Goal: Task Accomplishment & Management: Complete application form

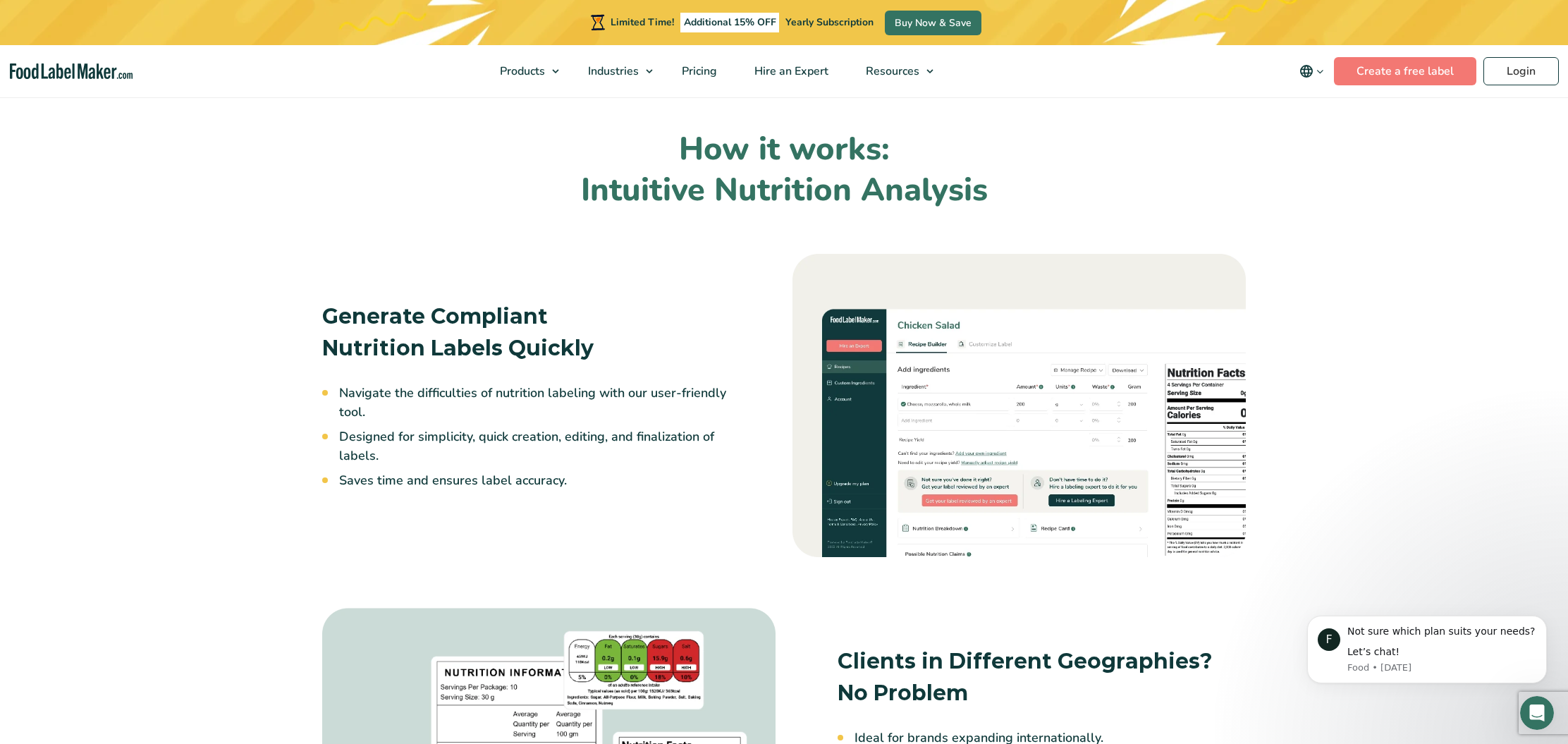
scroll to position [622, 0]
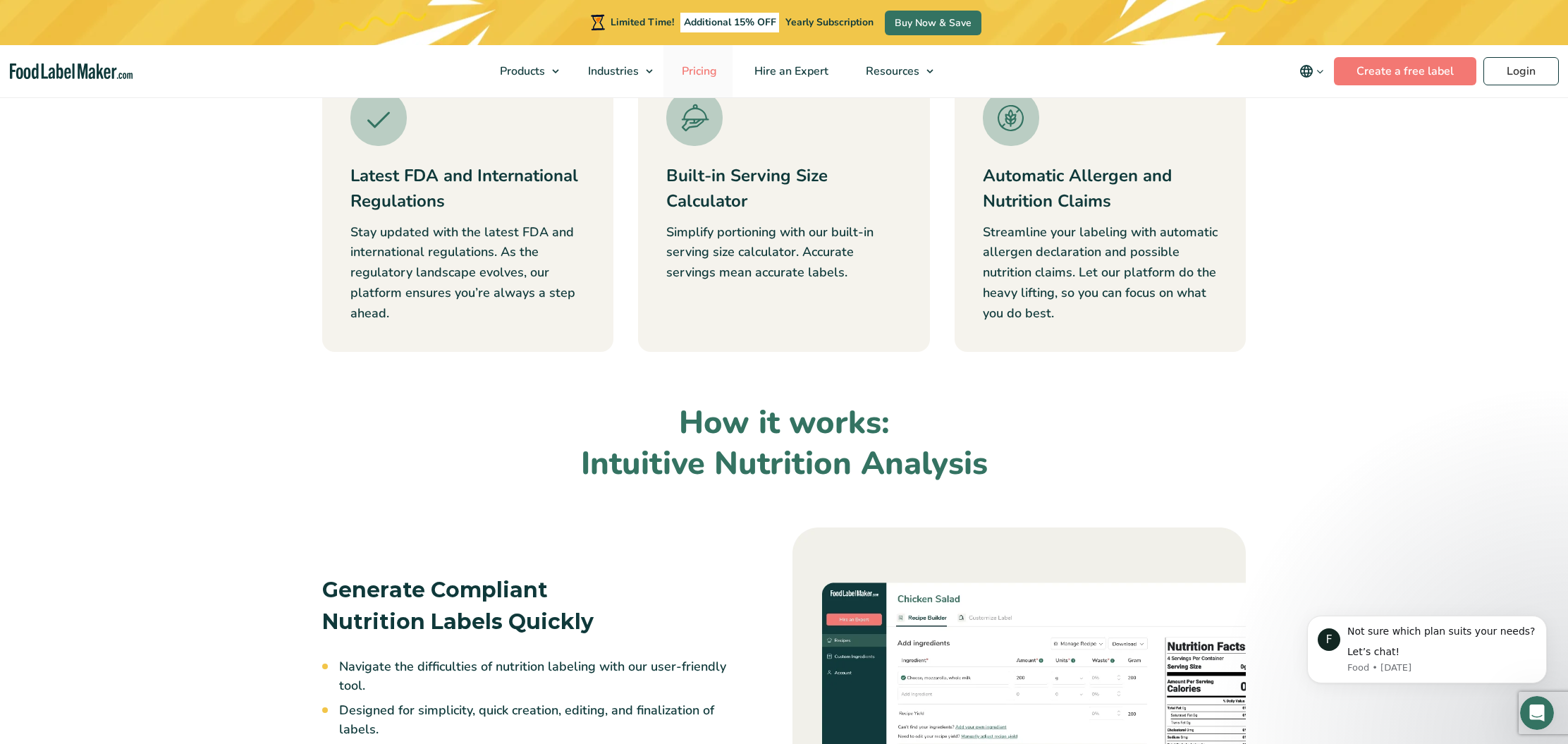
click at [711, 68] on span "Pricing" at bounding box center [697, 71] width 41 height 16
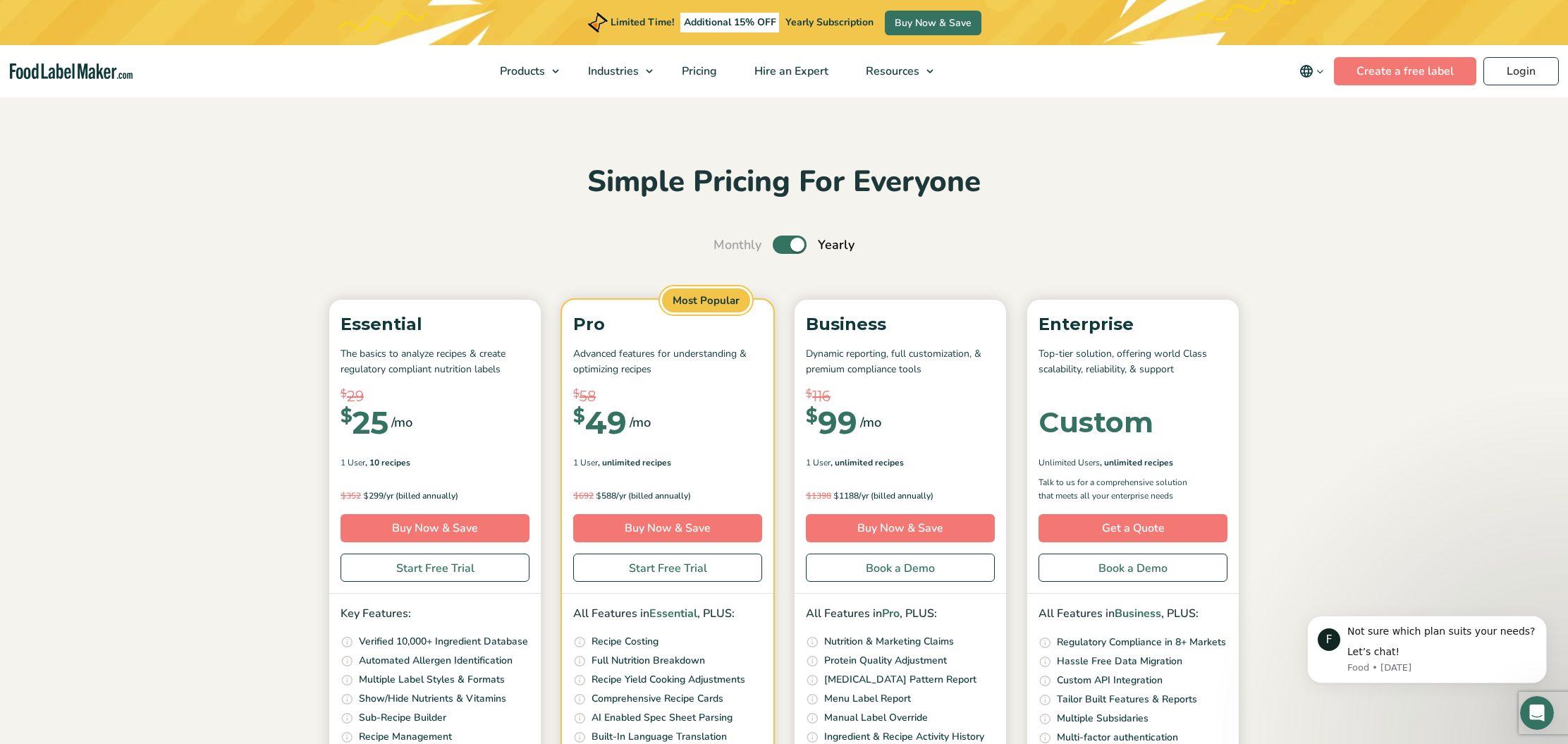
click at [789, 246] on label "Toggle" at bounding box center [790, 245] width 34 height 19
click at [725, 246] on input "Toggle" at bounding box center [721, 245] width 9 height 9
checkbox input "false"
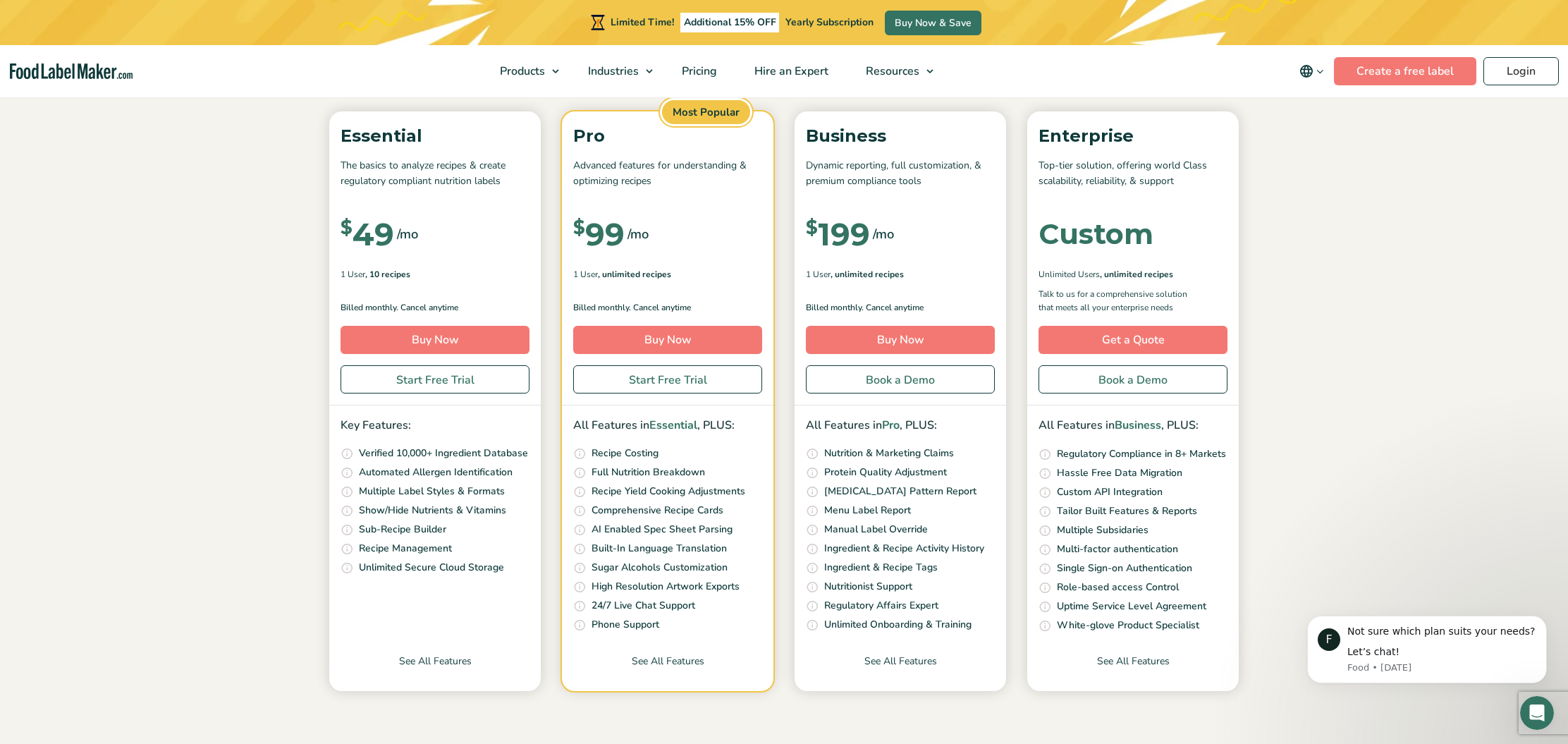
scroll to position [191, 0]
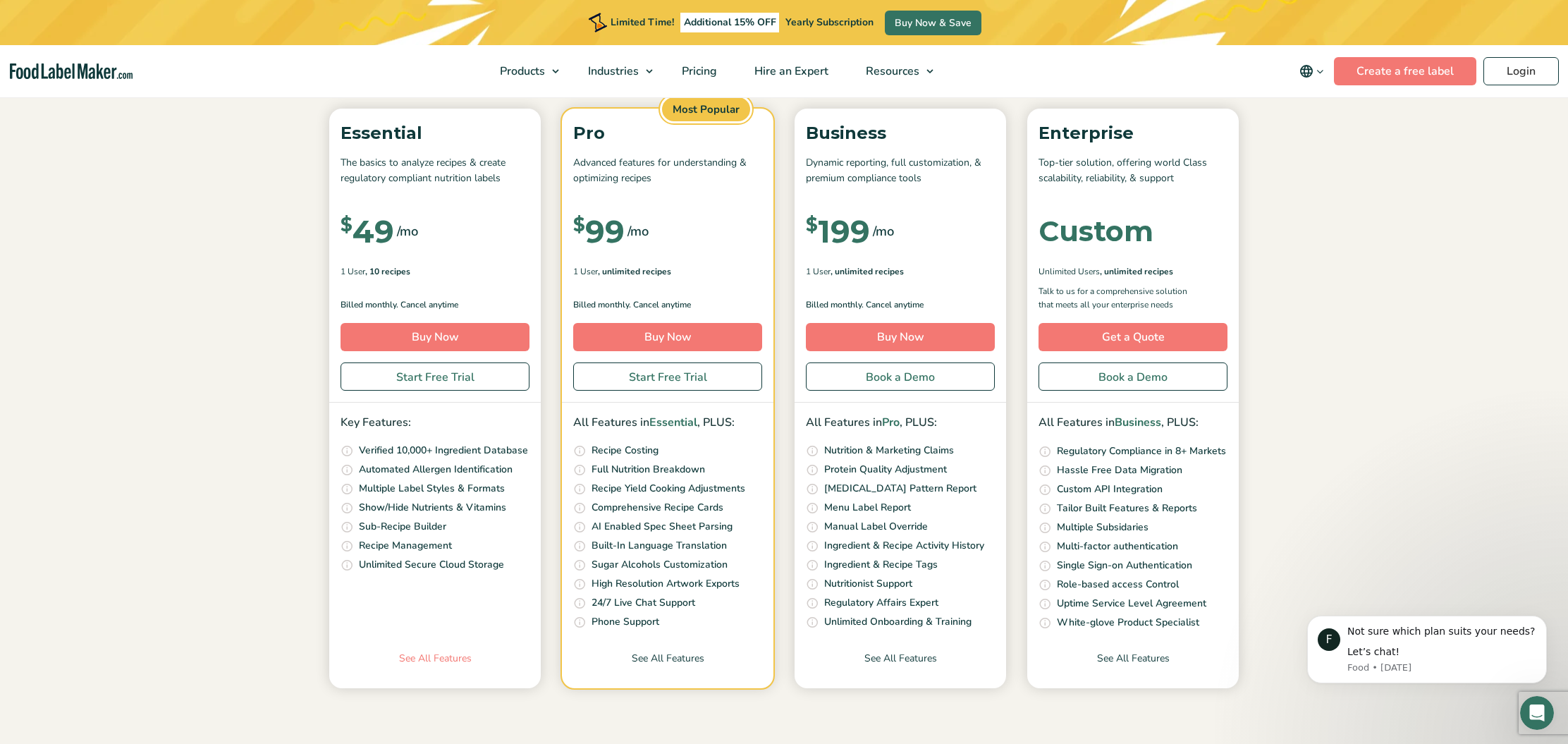
click at [451, 657] on link "See All Features" at bounding box center [435, 669] width 211 height 37
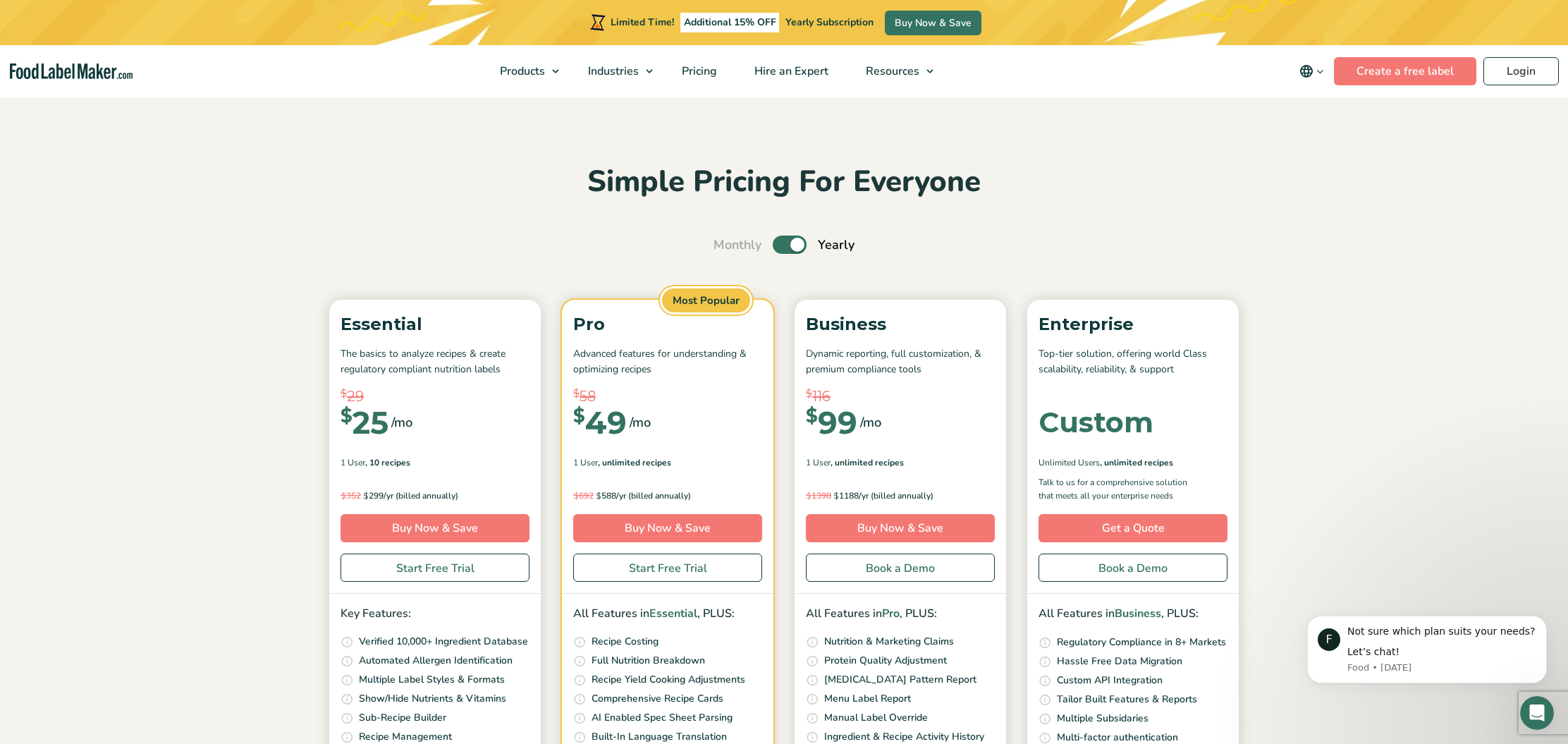
click at [793, 243] on label "Toggle" at bounding box center [790, 245] width 34 height 19
click at [725, 243] on input "Toggle" at bounding box center [721, 245] width 9 height 9
checkbox input "false"
click at [794, 71] on span "Hire an Expert" at bounding box center [790, 71] width 80 height 16
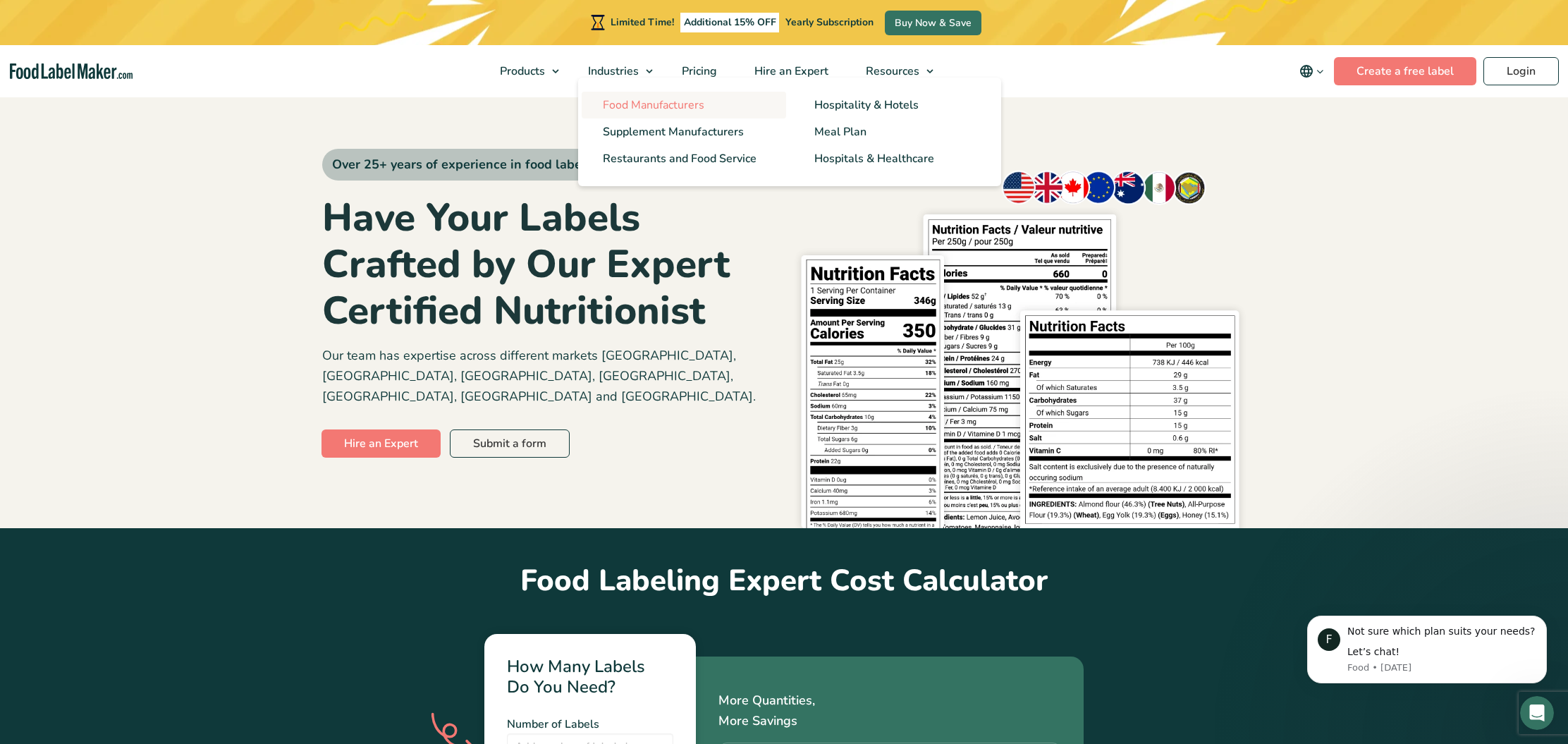
click at [647, 101] on span "Food Manufacturers" at bounding box center [653, 105] width 102 height 16
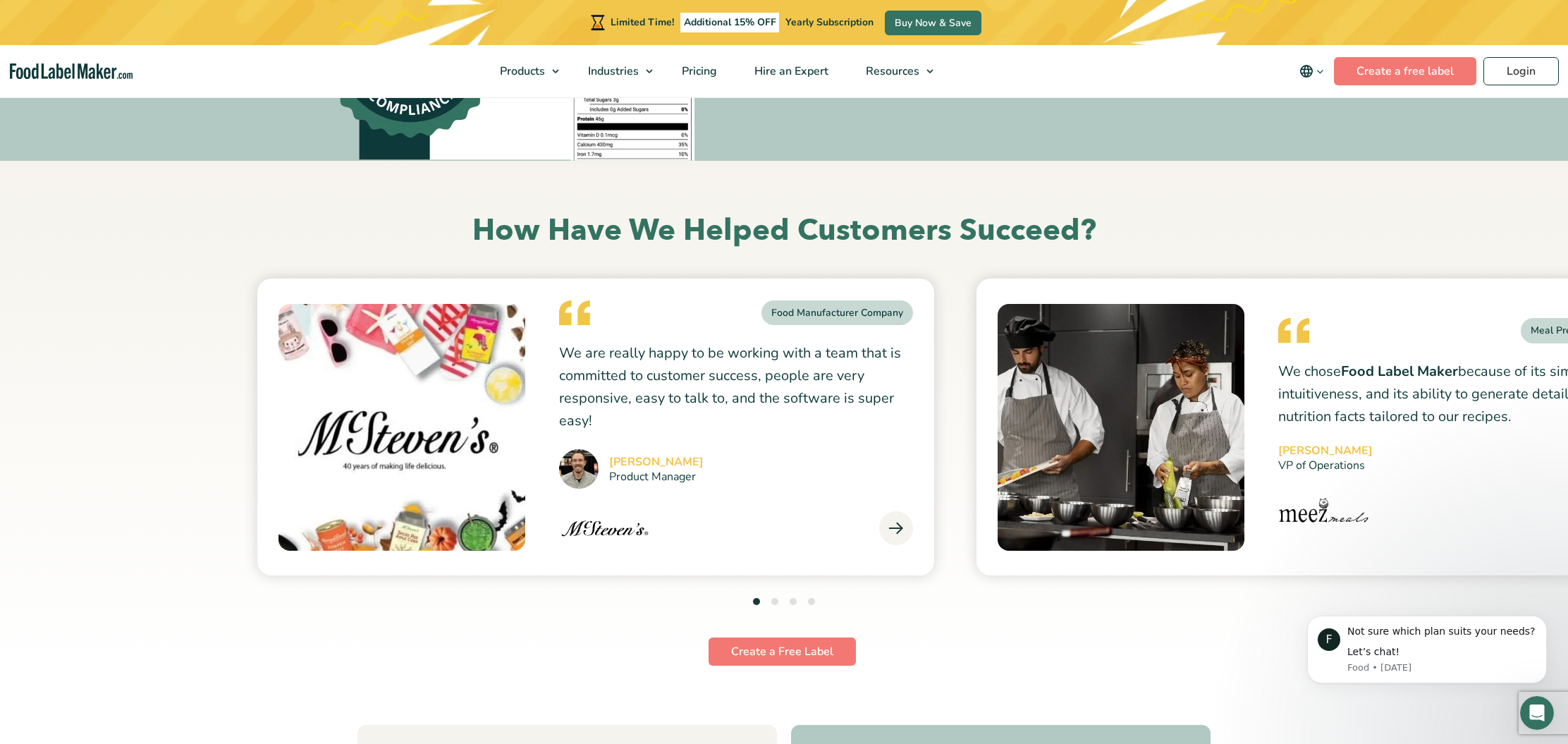
scroll to position [4914, 0]
click at [899, 522] on icon at bounding box center [896, 529] width 14 height 14
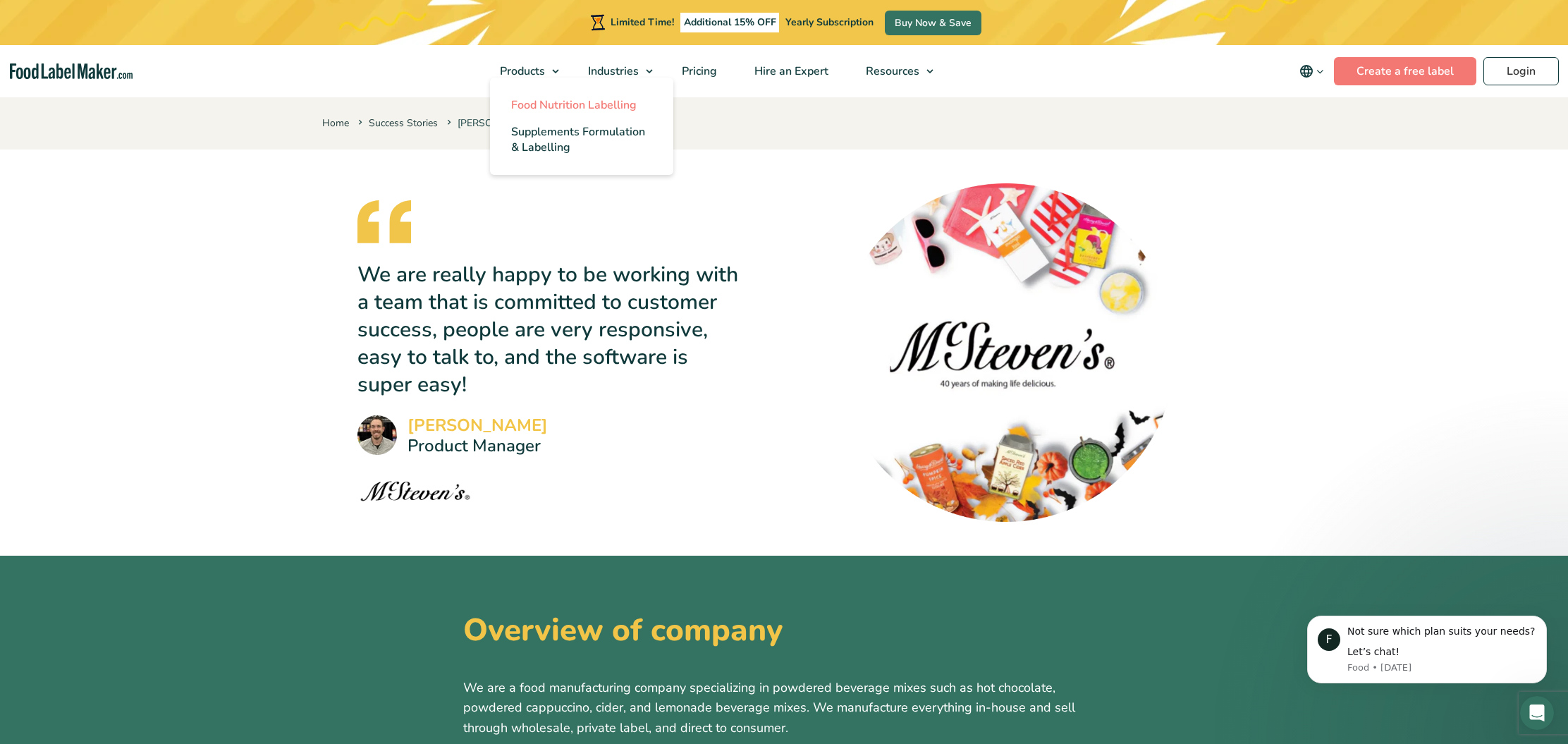
click at [554, 106] on span "Food Nutrition Labelling" at bounding box center [574, 105] width 126 height 16
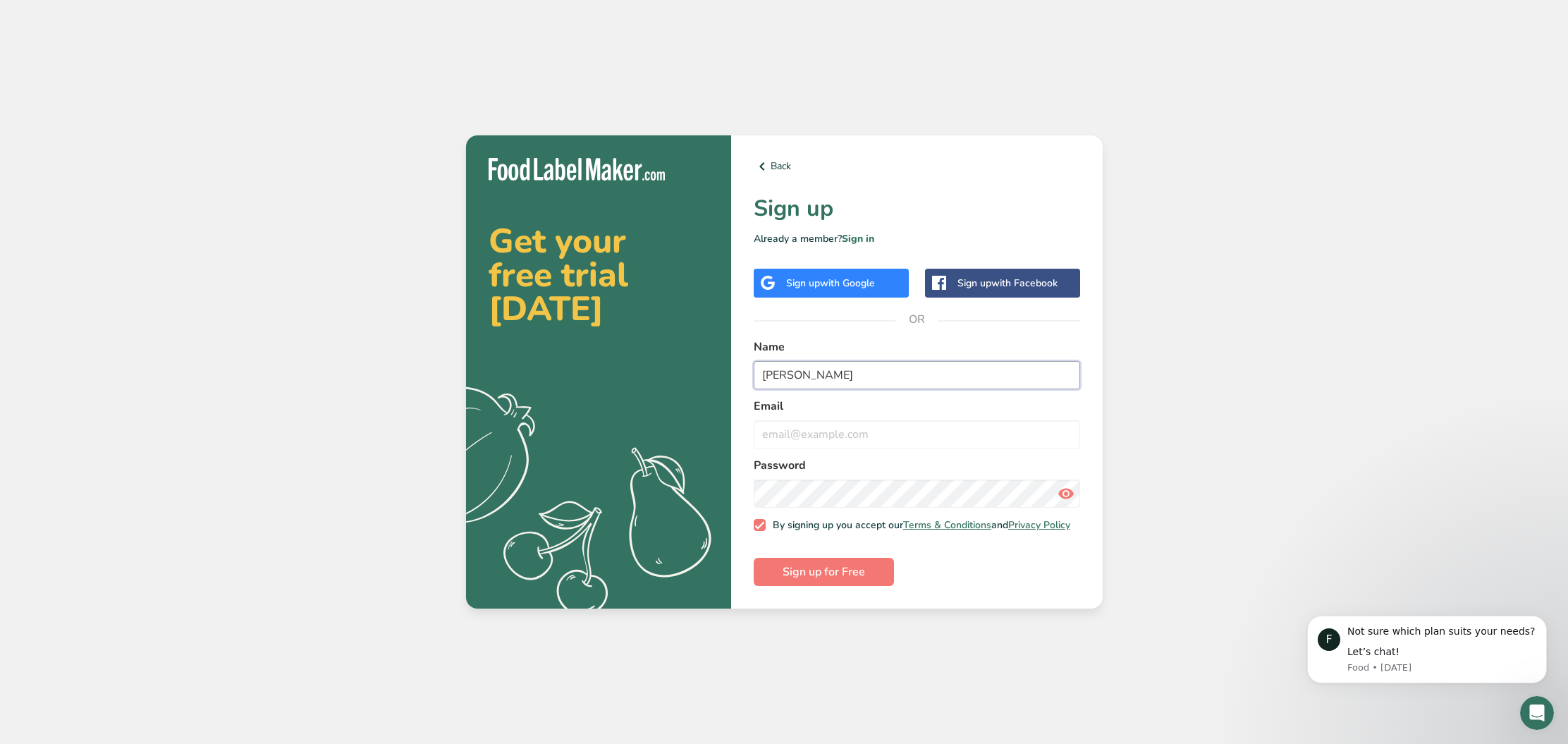
type input "[PERSON_NAME]"
click at [960, 434] on input "email" at bounding box center [916, 434] width 326 height 28
type input "[EMAIL_ADDRESS][DOMAIN_NAME]"
click at [823, 579] on span "Sign up for Free" at bounding box center [823, 572] width 82 height 17
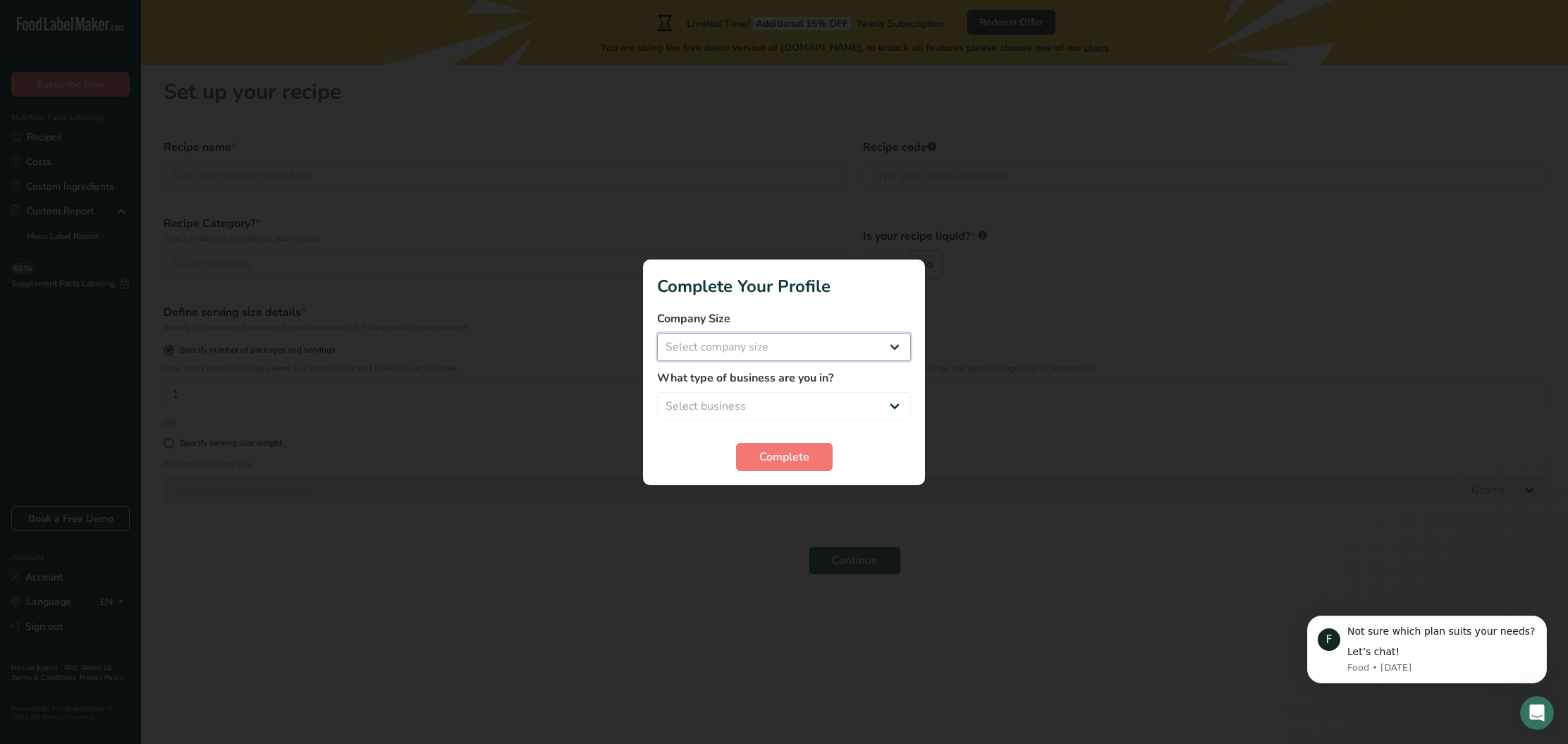
select select "1"
click at [807, 460] on span "Complete" at bounding box center [784, 457] width 50 height 17
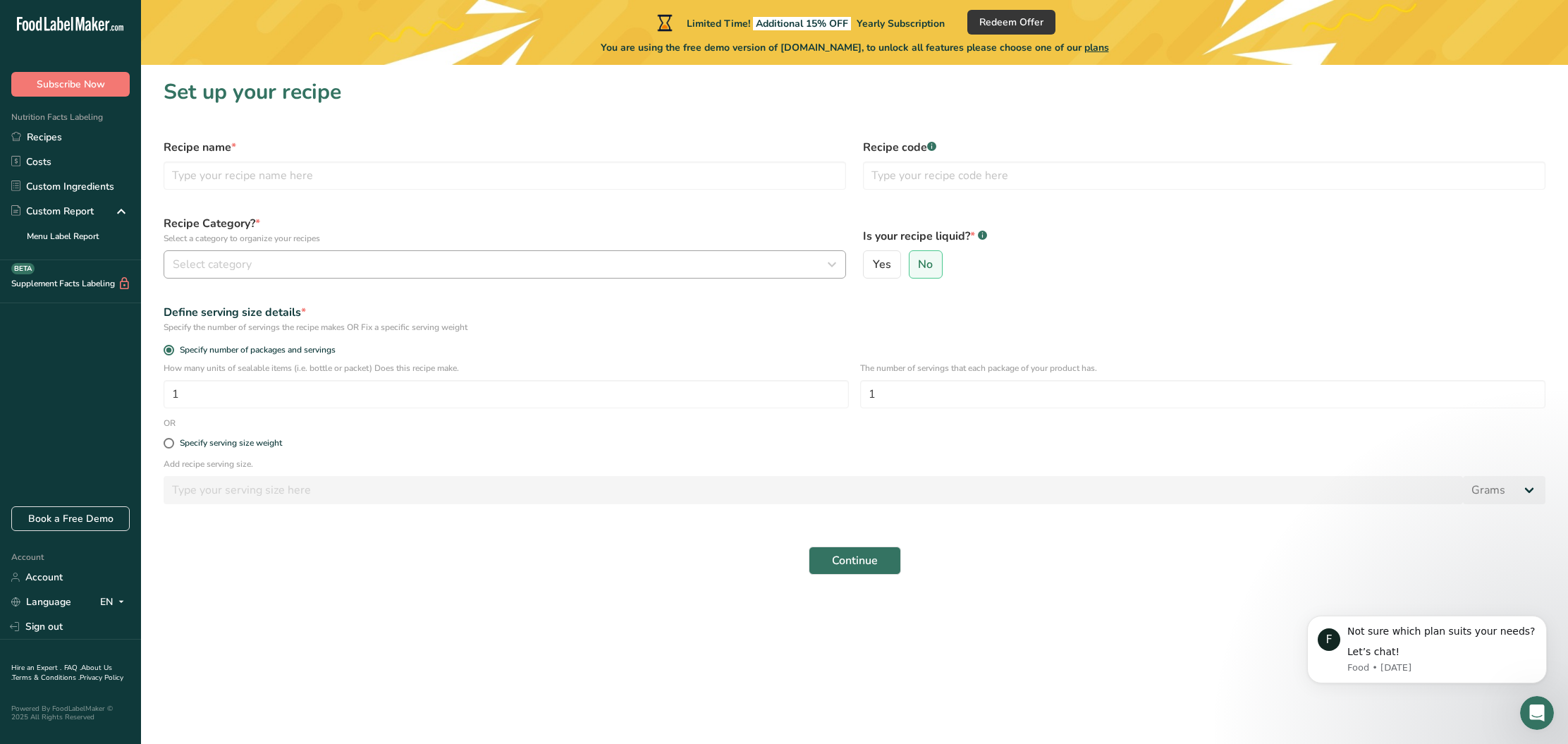
scroll to position [1, 0]
click at [288, 263] on div "Select category" at bounding box center [500, 264] width 655 height 17
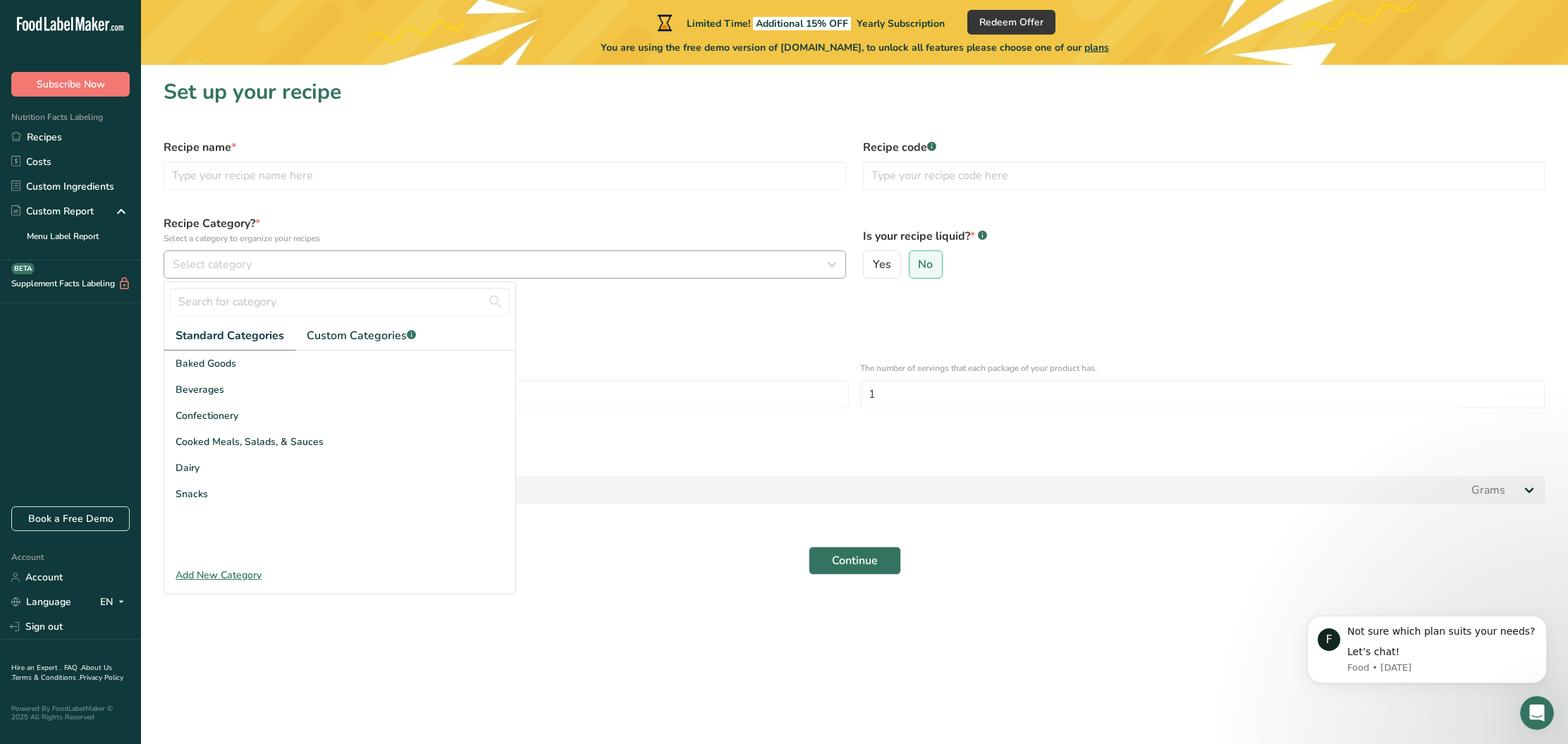
click at [296, 256] on div "Select category" at bounding box center [500, 264] width 655 height 17
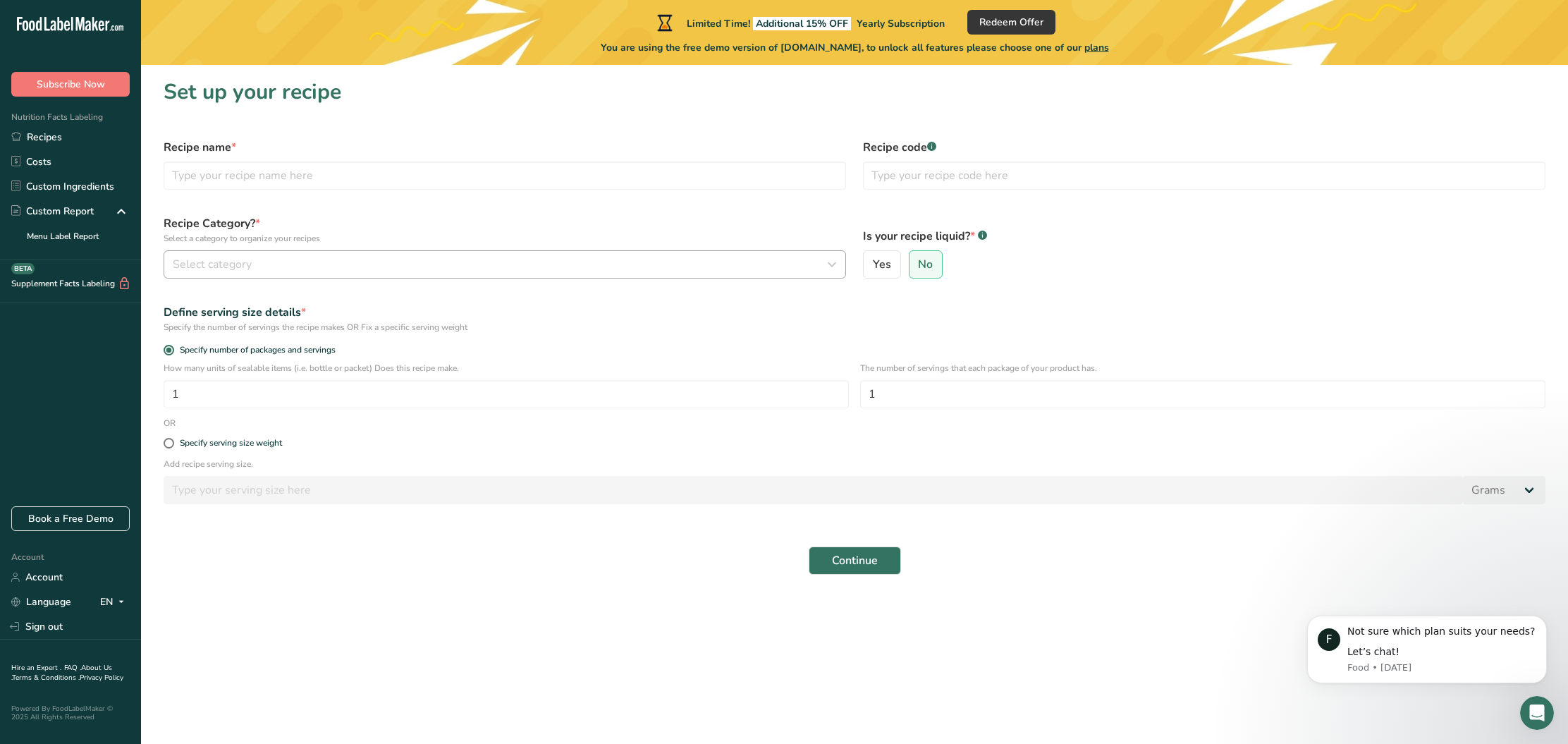
scroll to position [0, 0]
click at [297, 262] on div "Select category" at bounding box center [500, 264] width 655 height 17
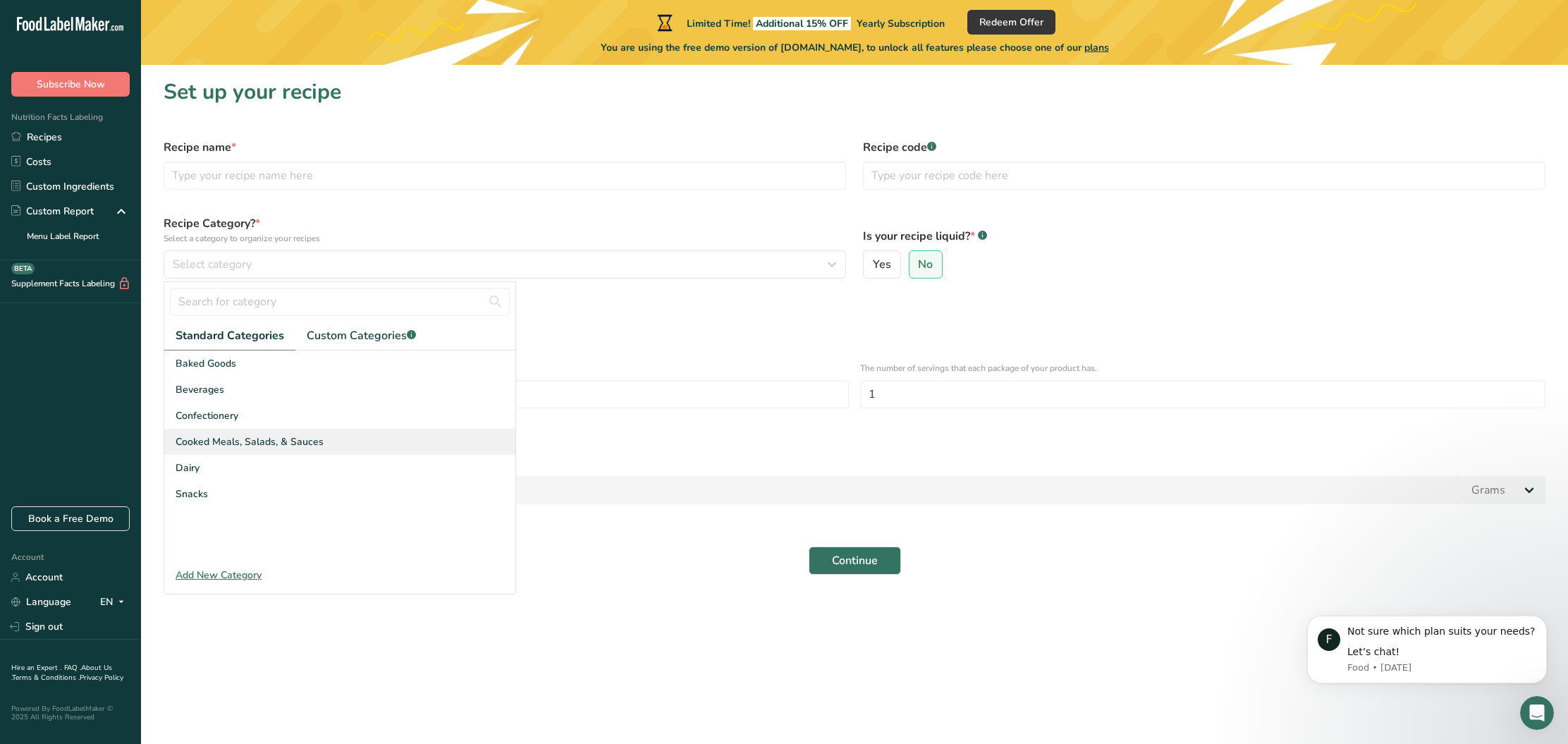
click at [294, 443] on span "Cooked Meals, Salads, & Sauces" at bounding box center [249, 441] width 148 height 15
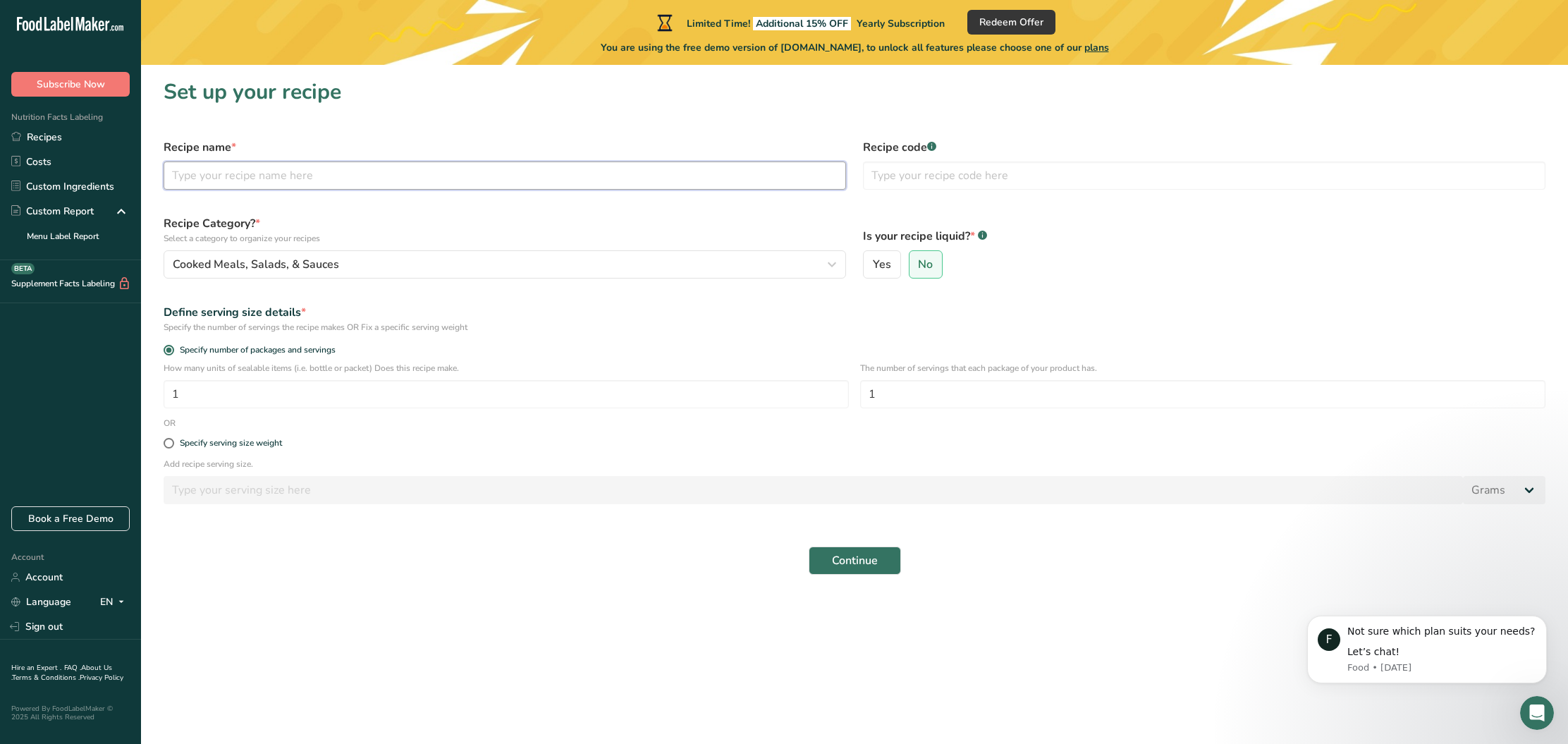
click at [371, 182] on input "text" at bounding box center [505, 176] width 683 height 28
type input "Red Sweet Chili"
click at [976, 169] on input "text" at bounding box center [1204, 176] width 683 height 28
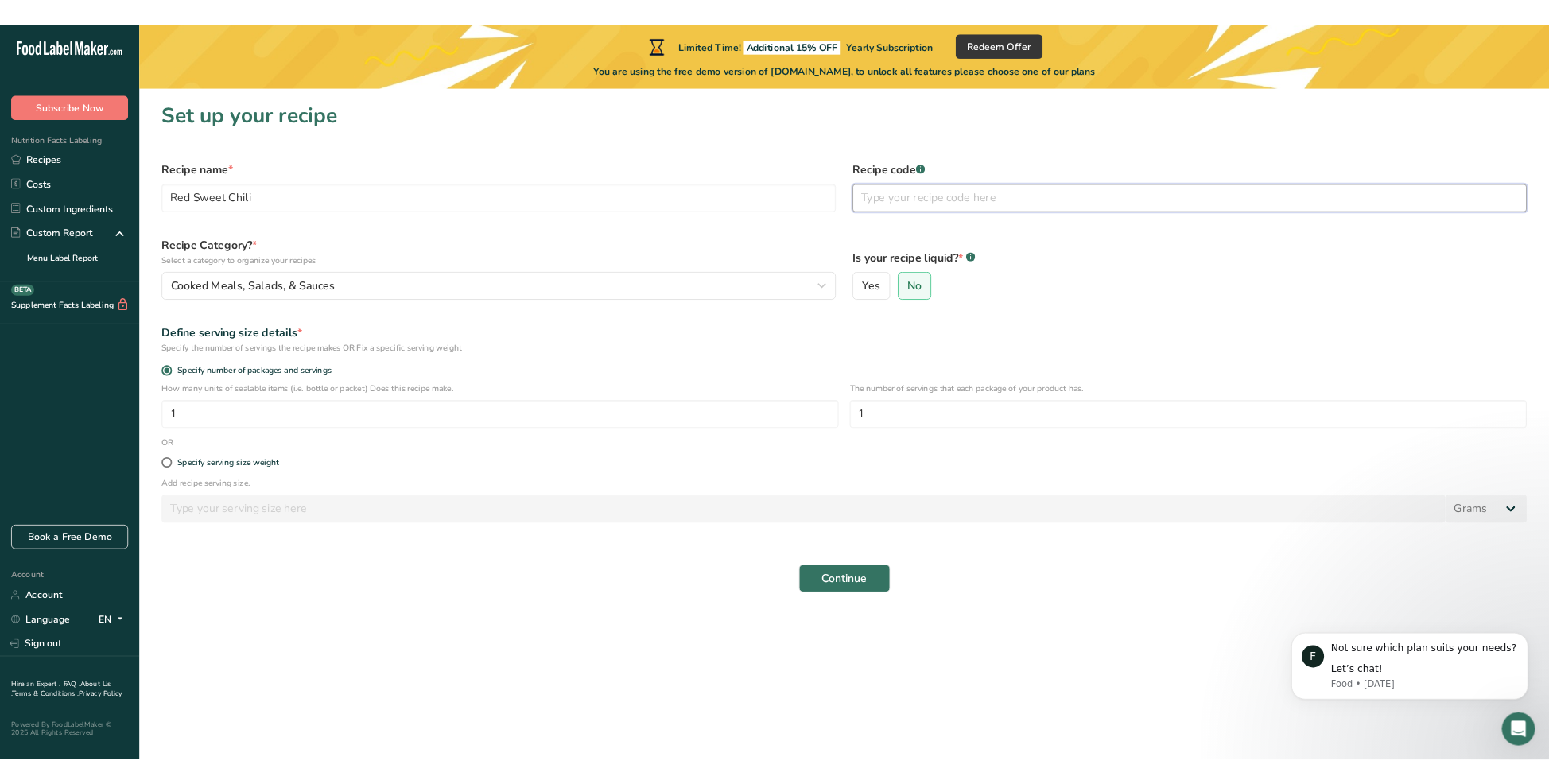
scroll to position [0, 0]
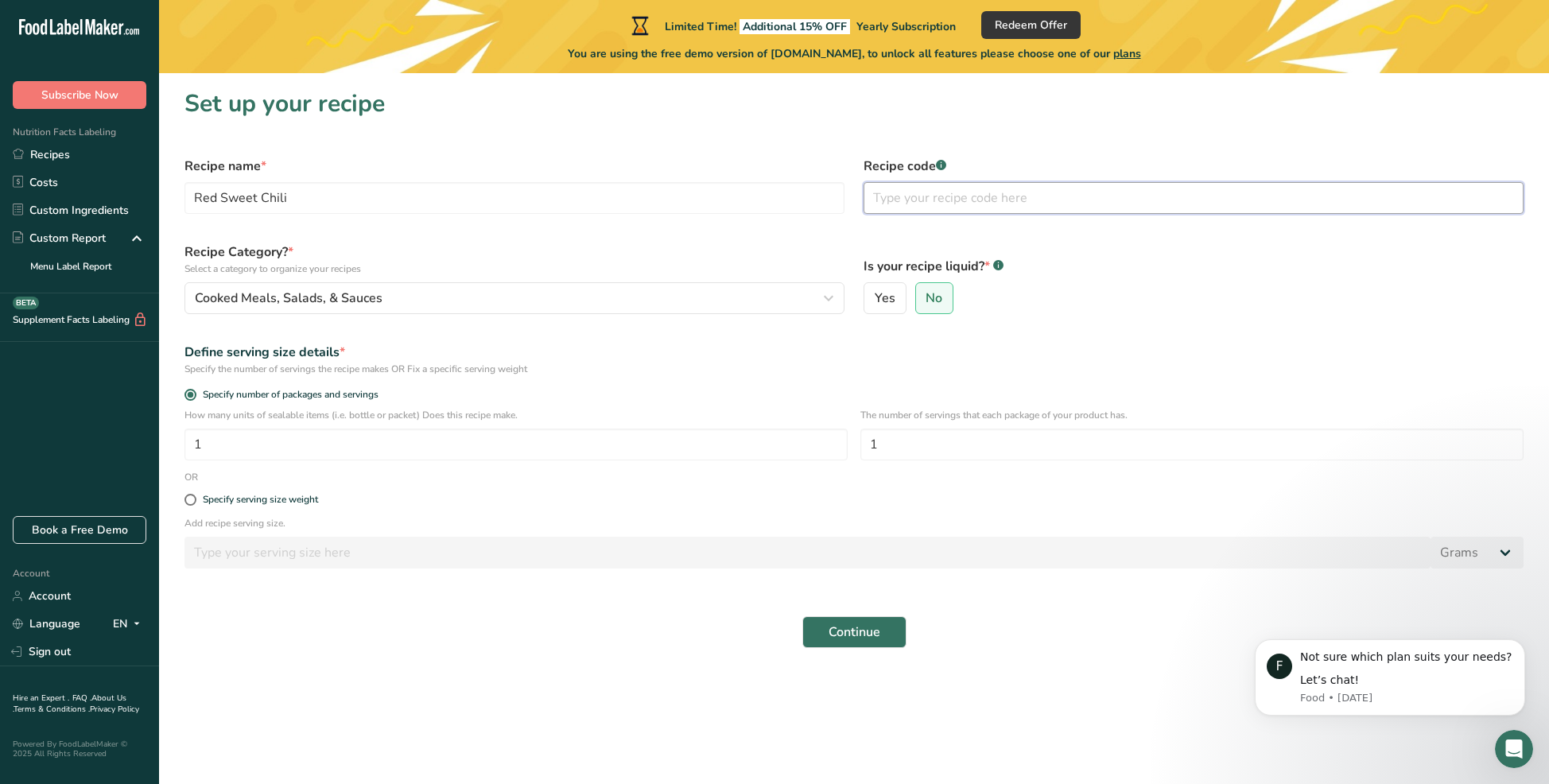
click at [954, 201] on input "text" at bounding box center [1193, 198] width 660 height 32
click at [884, 297] on span "Yes" at bounding box center [885, 298] width 21 height 16
click at [874, 297] on input "Yes" at bounding box center [870, 299] width 11 height 11
radio input "true"
radio input "false"
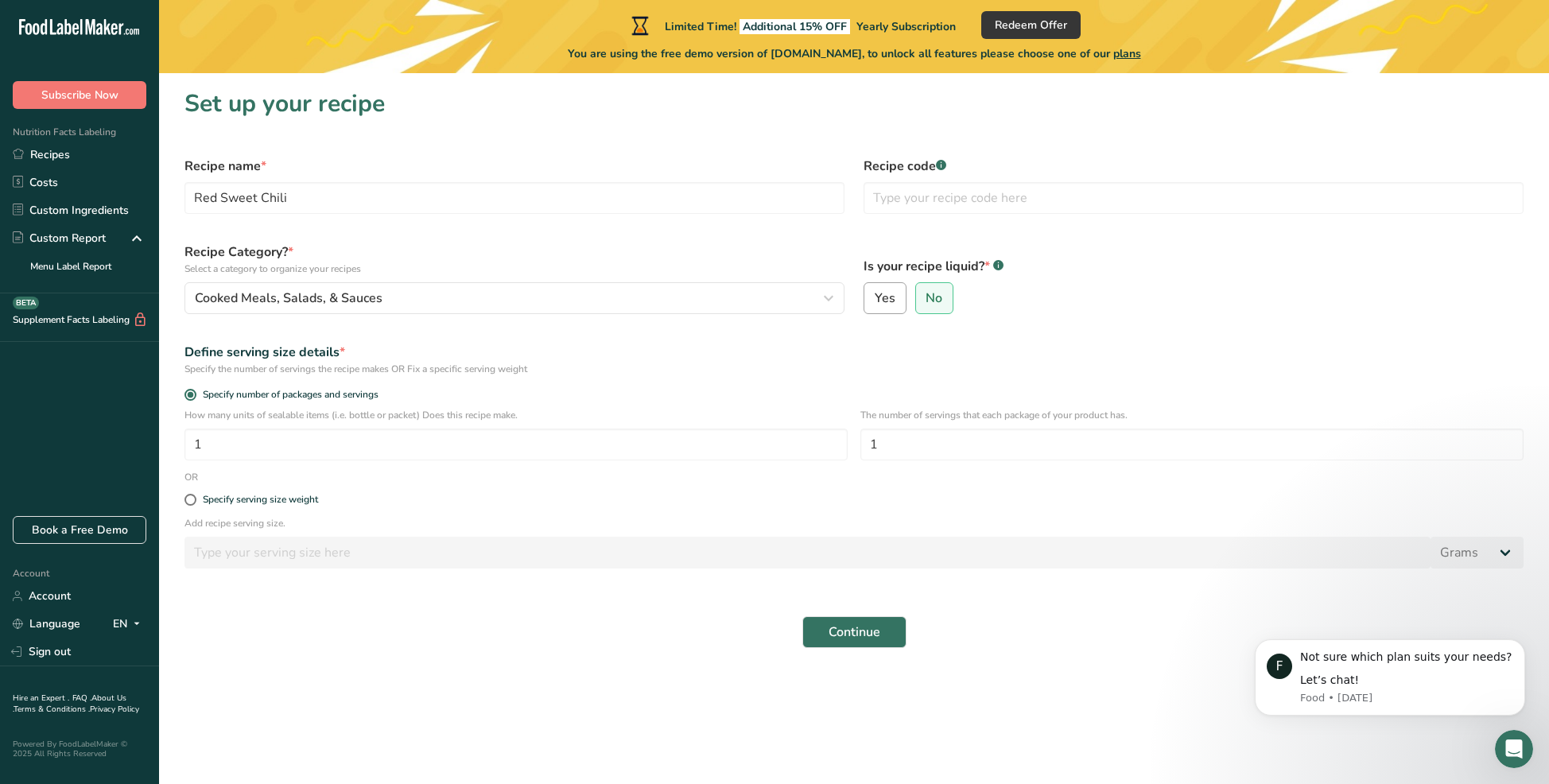
select select "22"
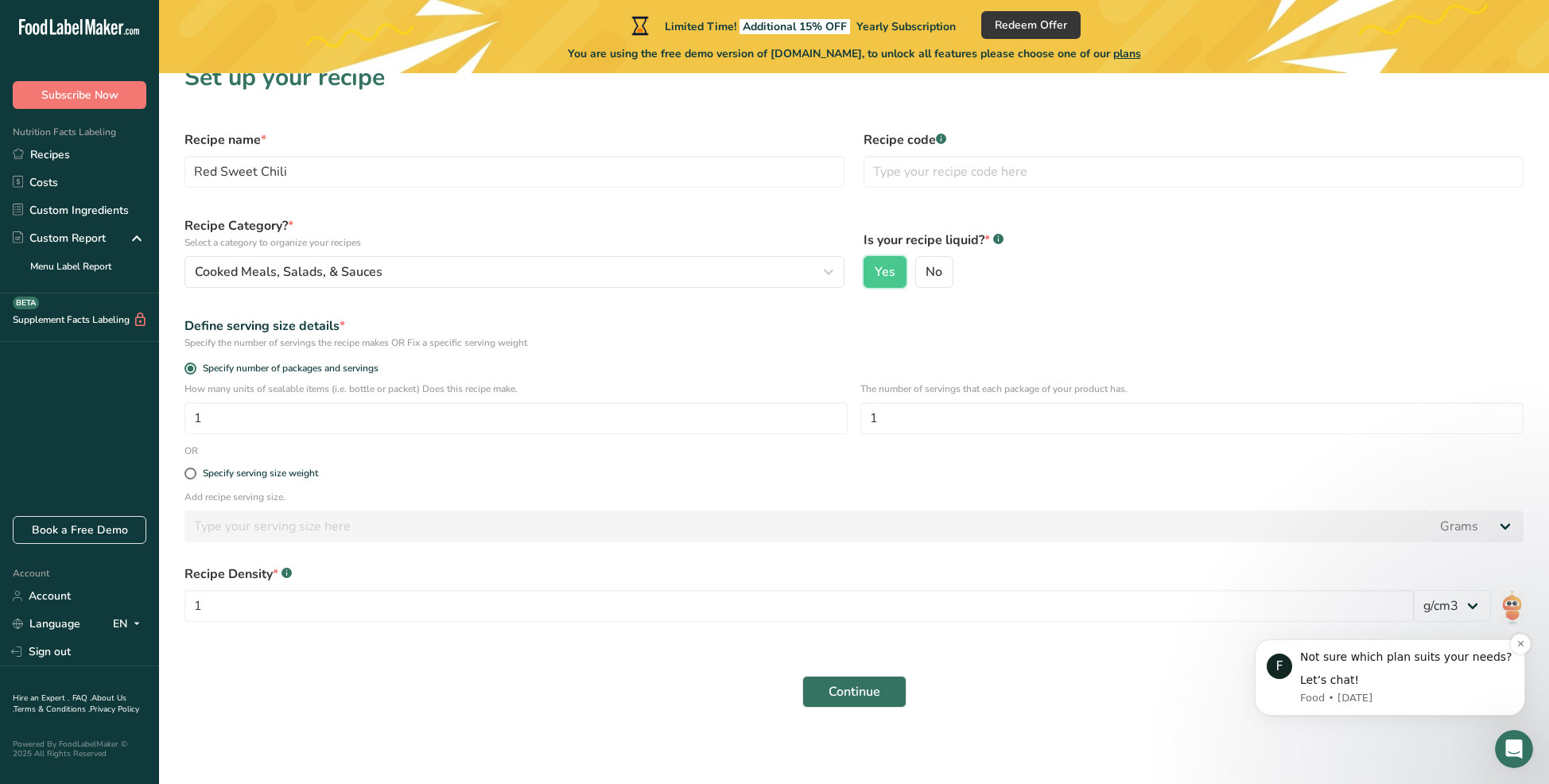
scroll to position [26, 0]
click at [433, 605] on input "1" at bounding box center [799, 605] width 1229 height 32
type input "11"
click at [463, 676] on div "Continue" at bounding box center [854, 692] width 1358 height 51
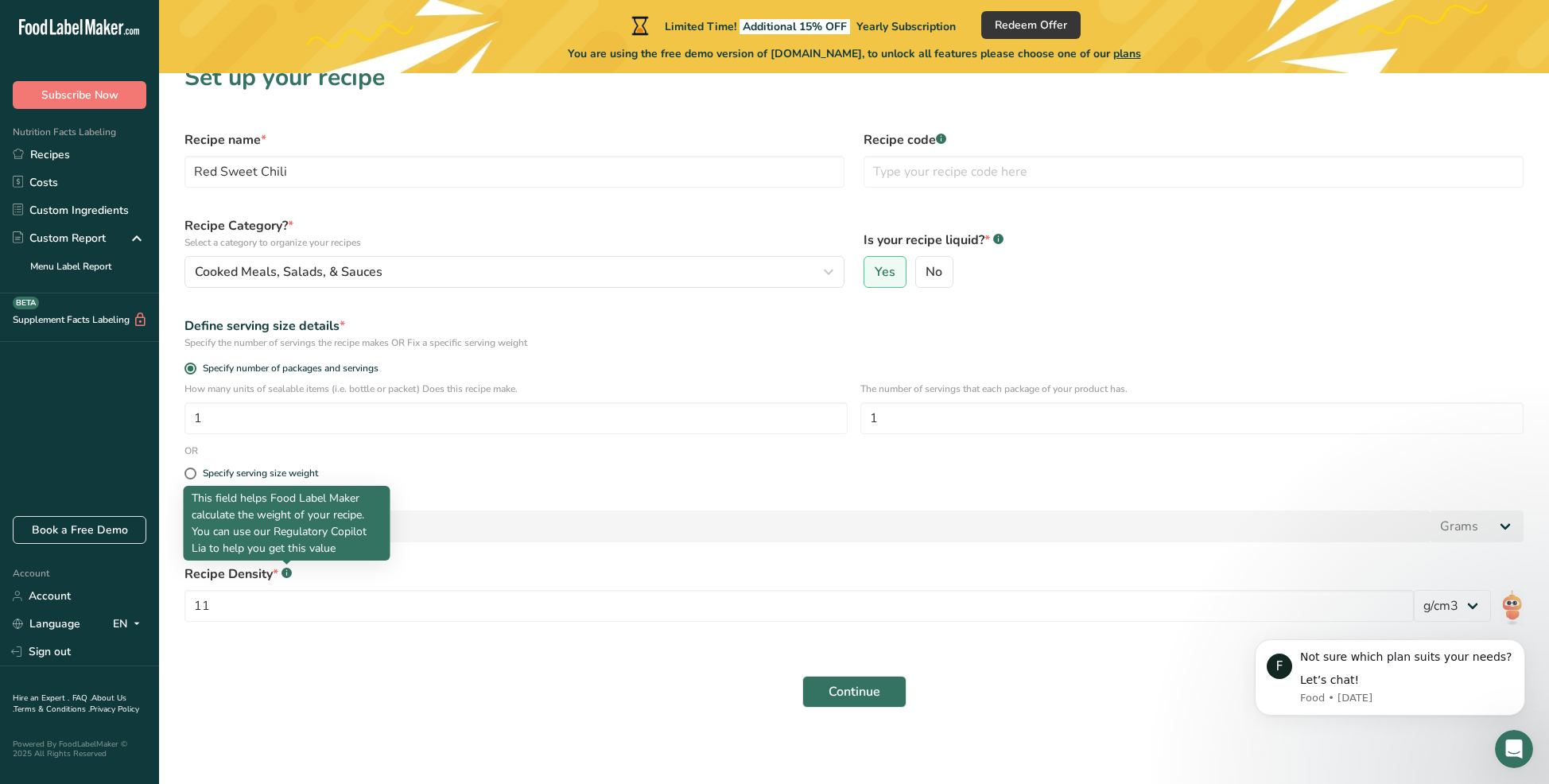
click at [288, 571] on rect at bounding box center [286, 573] width 11 height 11
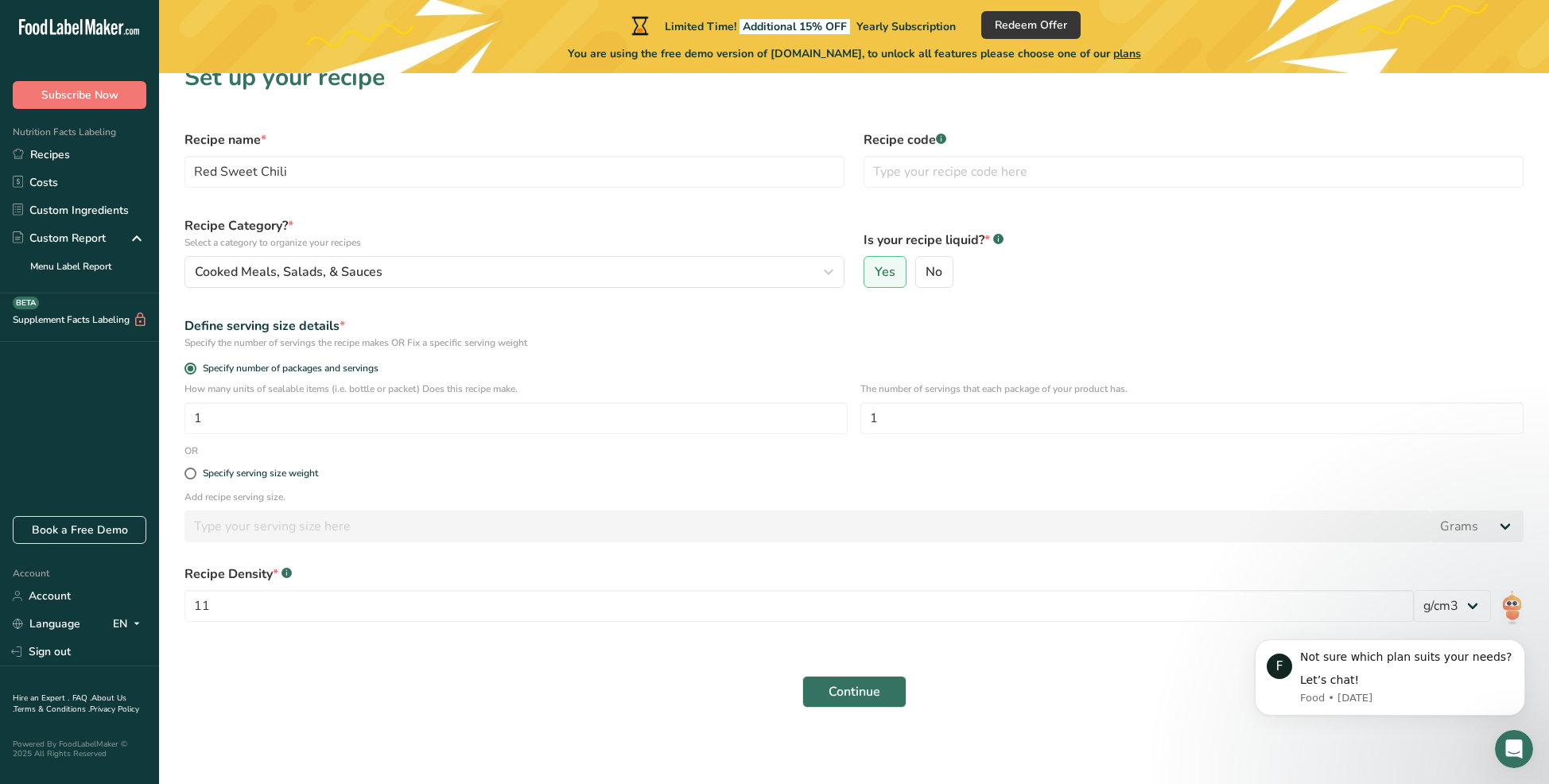
click at [286, 573] on icon at bounding box center [286, 574] width 1 height 4
click at [1510, 604] on img at bounding box center [1512, 608] width 23 height 37
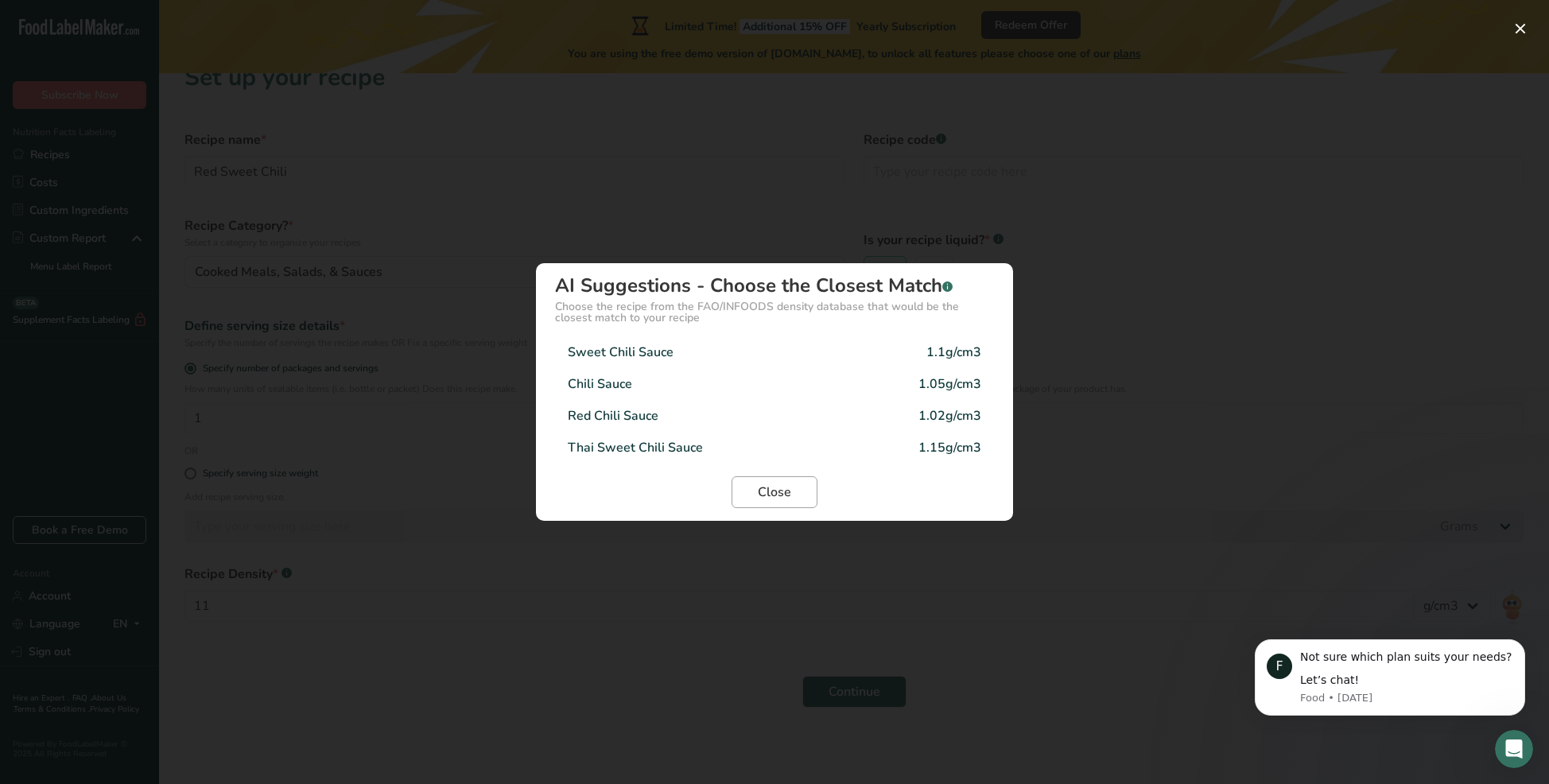
click at [783, 490] on span "Close" at bounding box center [774, 492] width 33 height 19
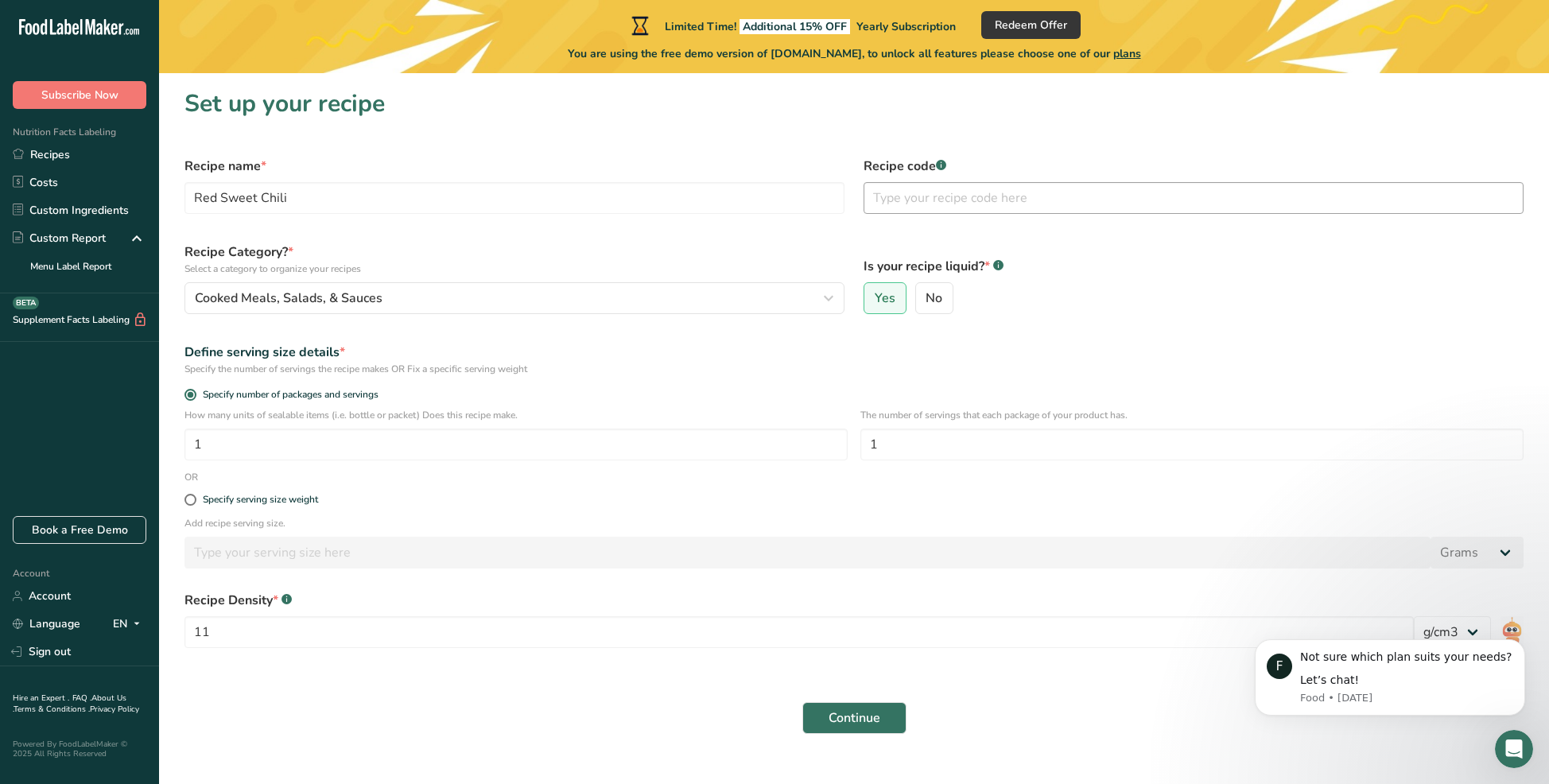
scroll to position [3, 0]
click at [957, 200] on input "text" at bounding box center [1193, 195] width 660 height 32
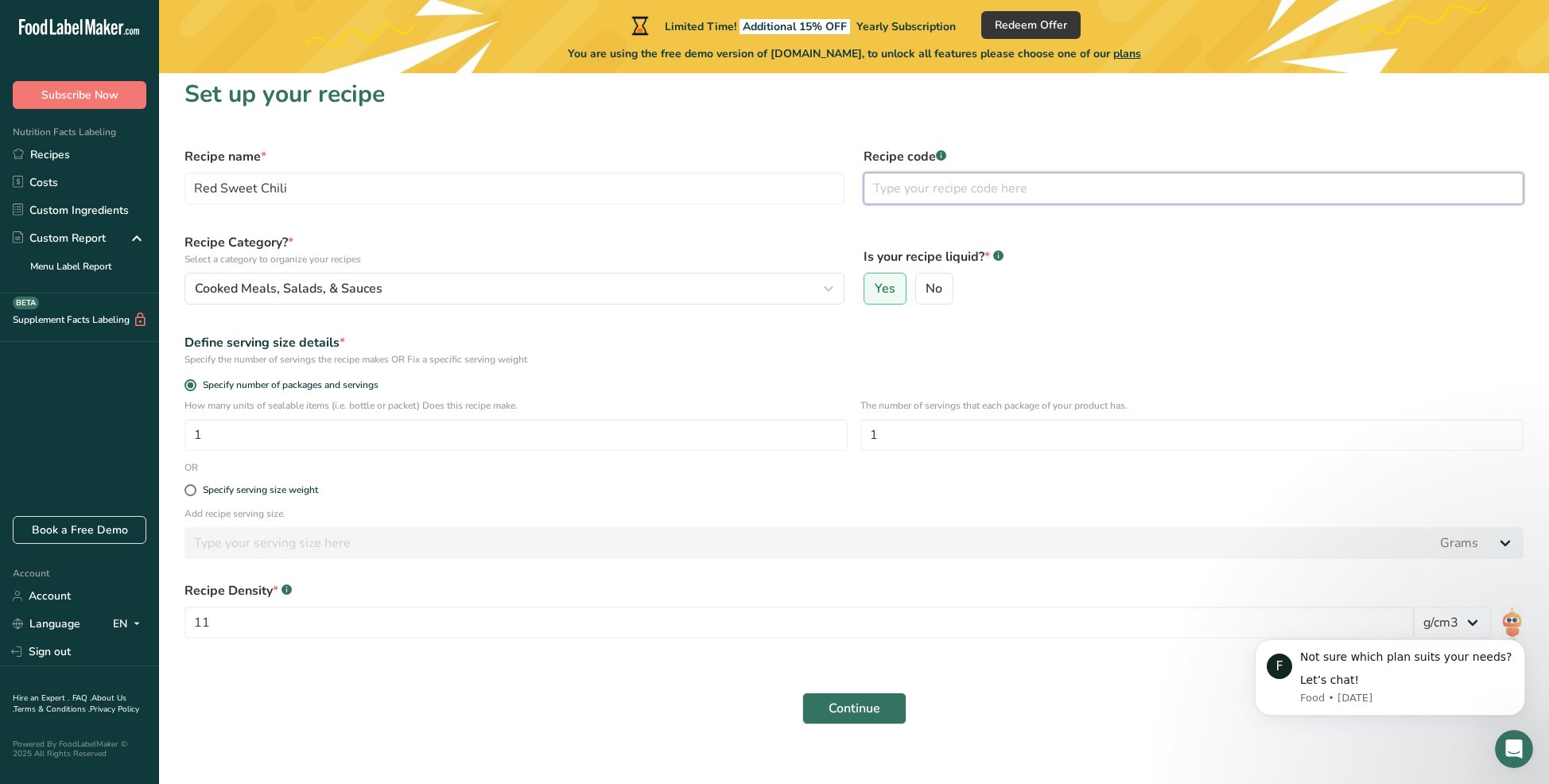
scroll to position [10, 0]
click at [384, 441] on input "1" at bounding box center [516, 434] width 663 height 32
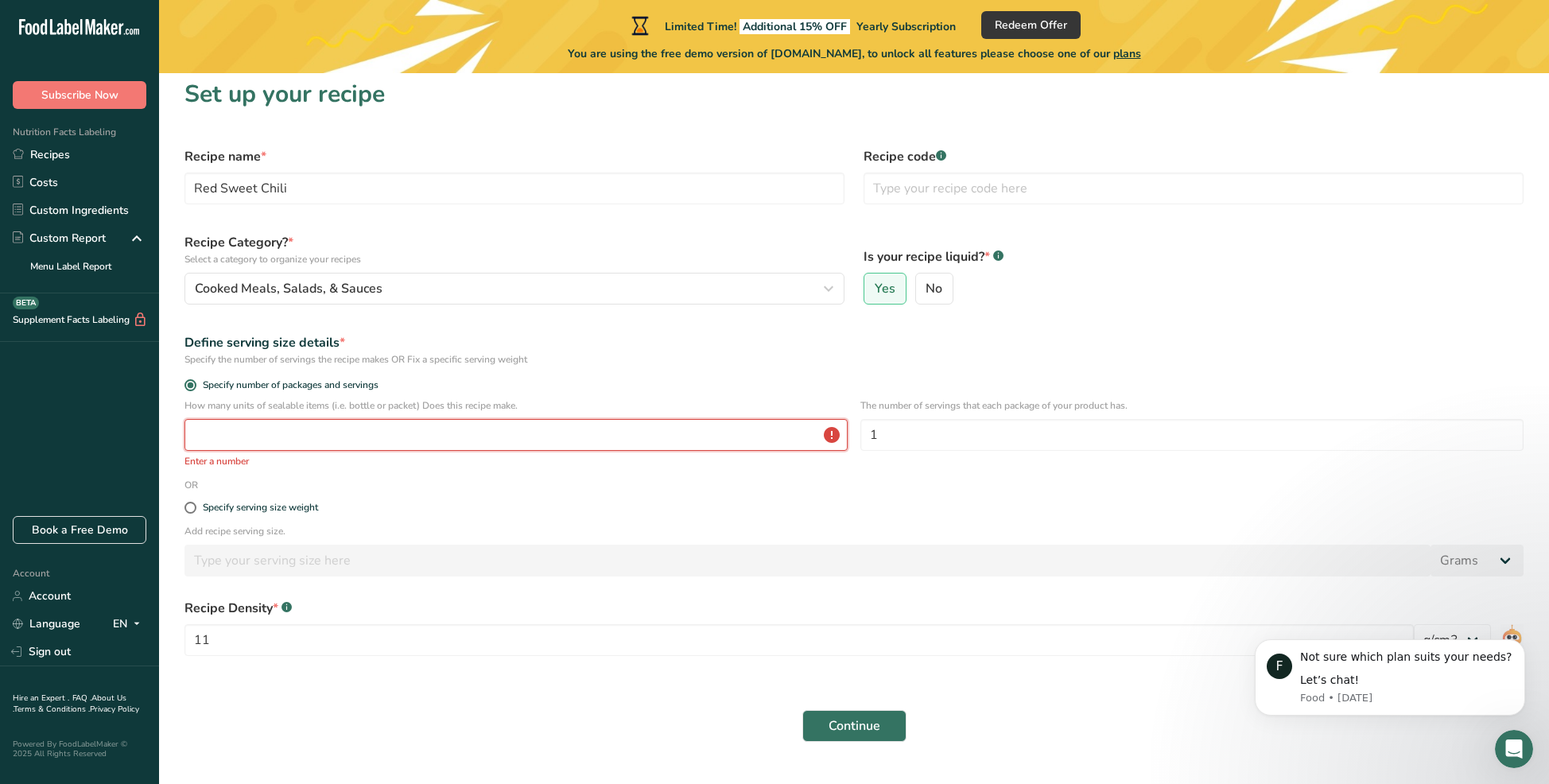
type input "1"
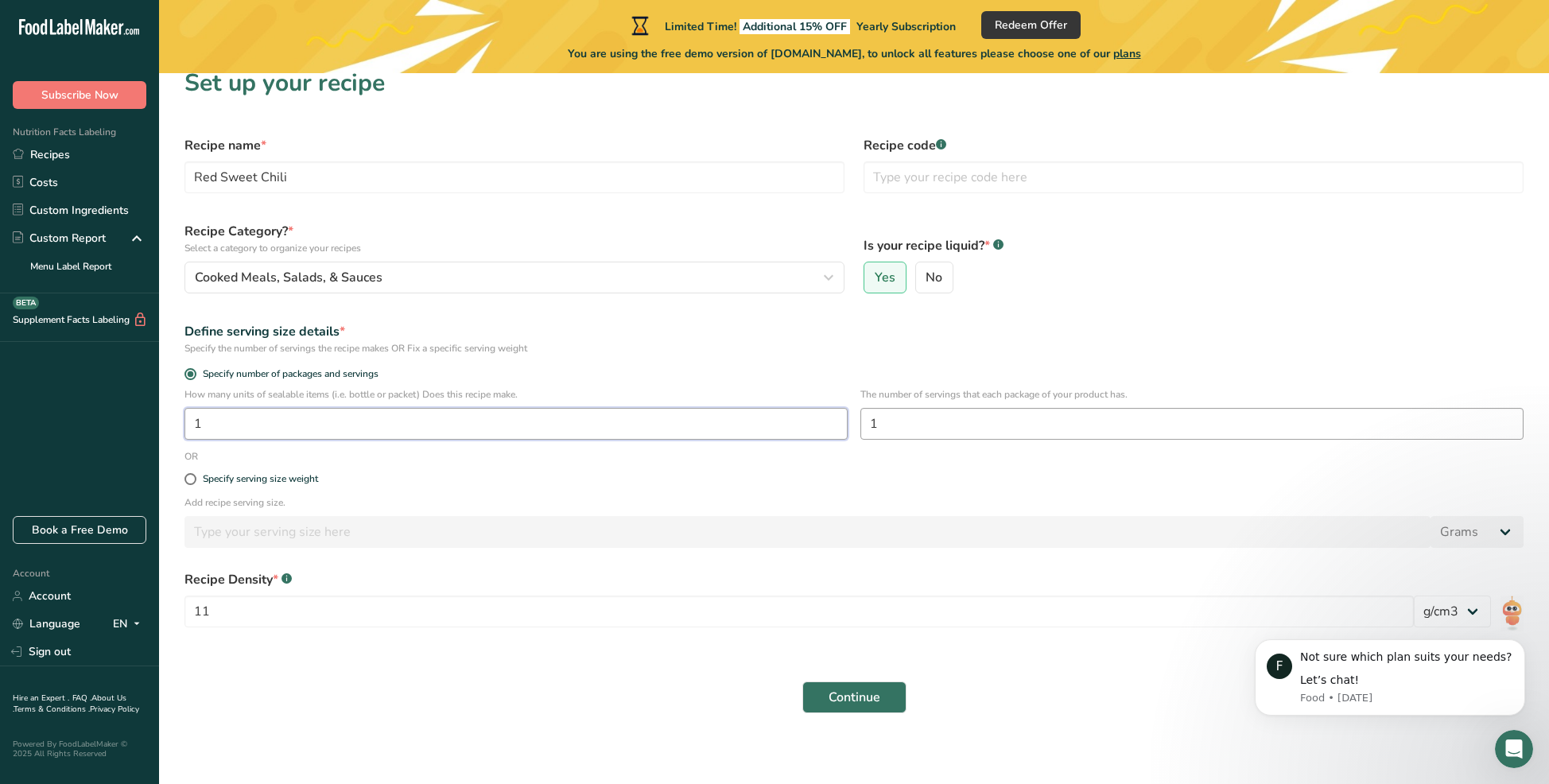
scroll to position [21, 0]
